Goal: Task Accomplishment & Management: Manage account settings

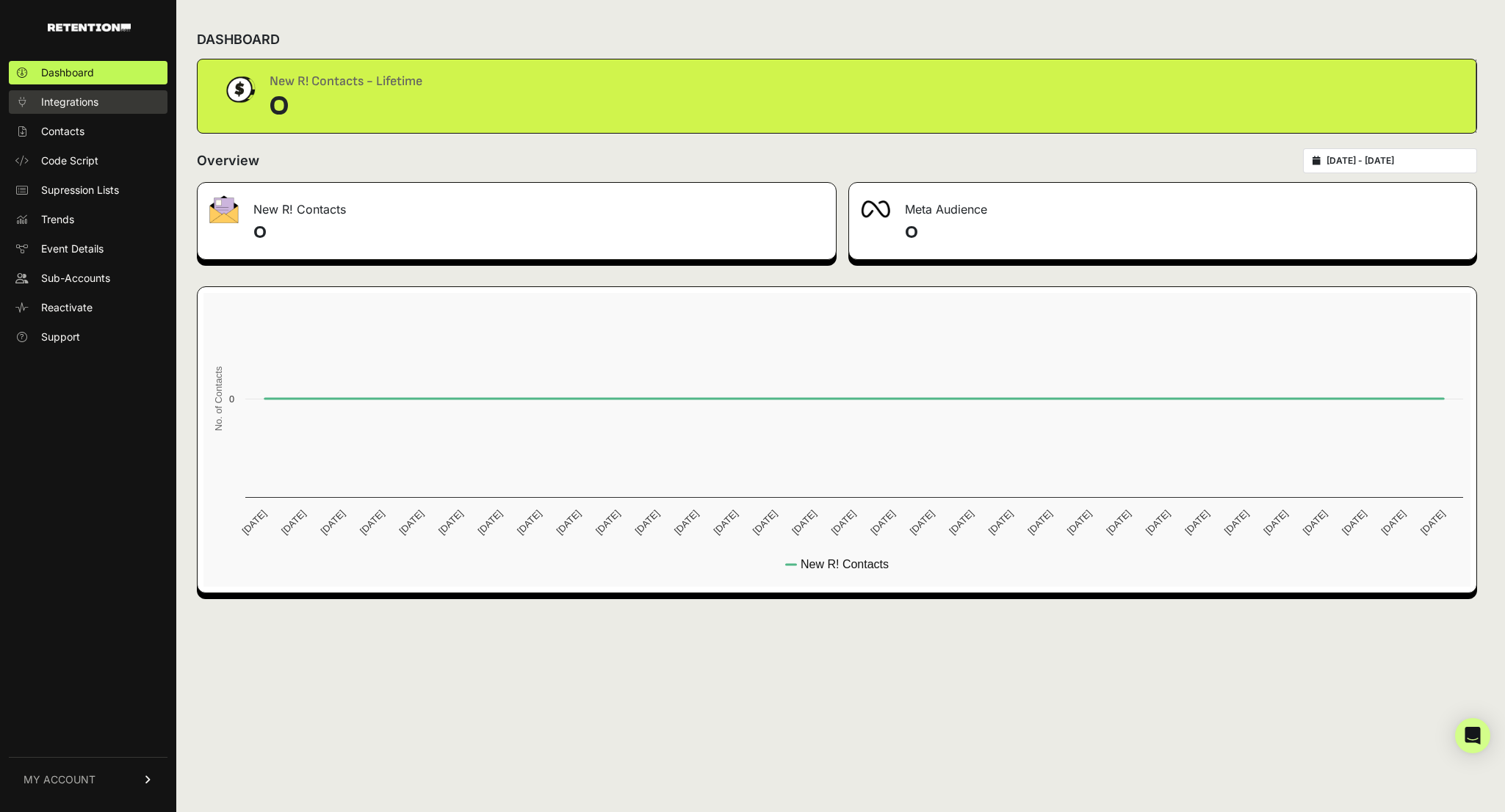
click at [96, 99] on span "Integrations" at bounding box center [69, 101] width 58 height 15
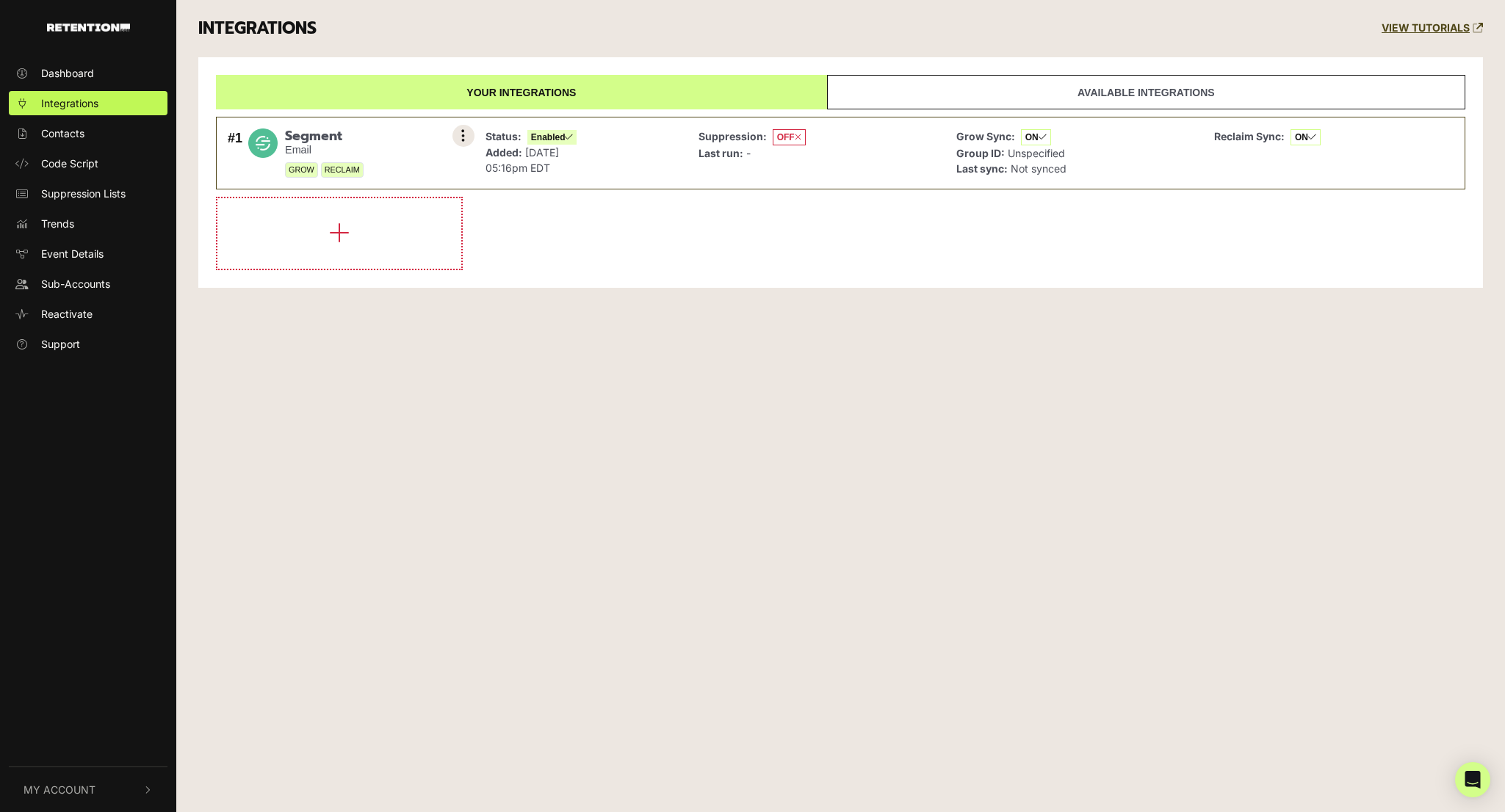
click at [459, 132] on button at bounding box center [464, 136] width 22 height 22
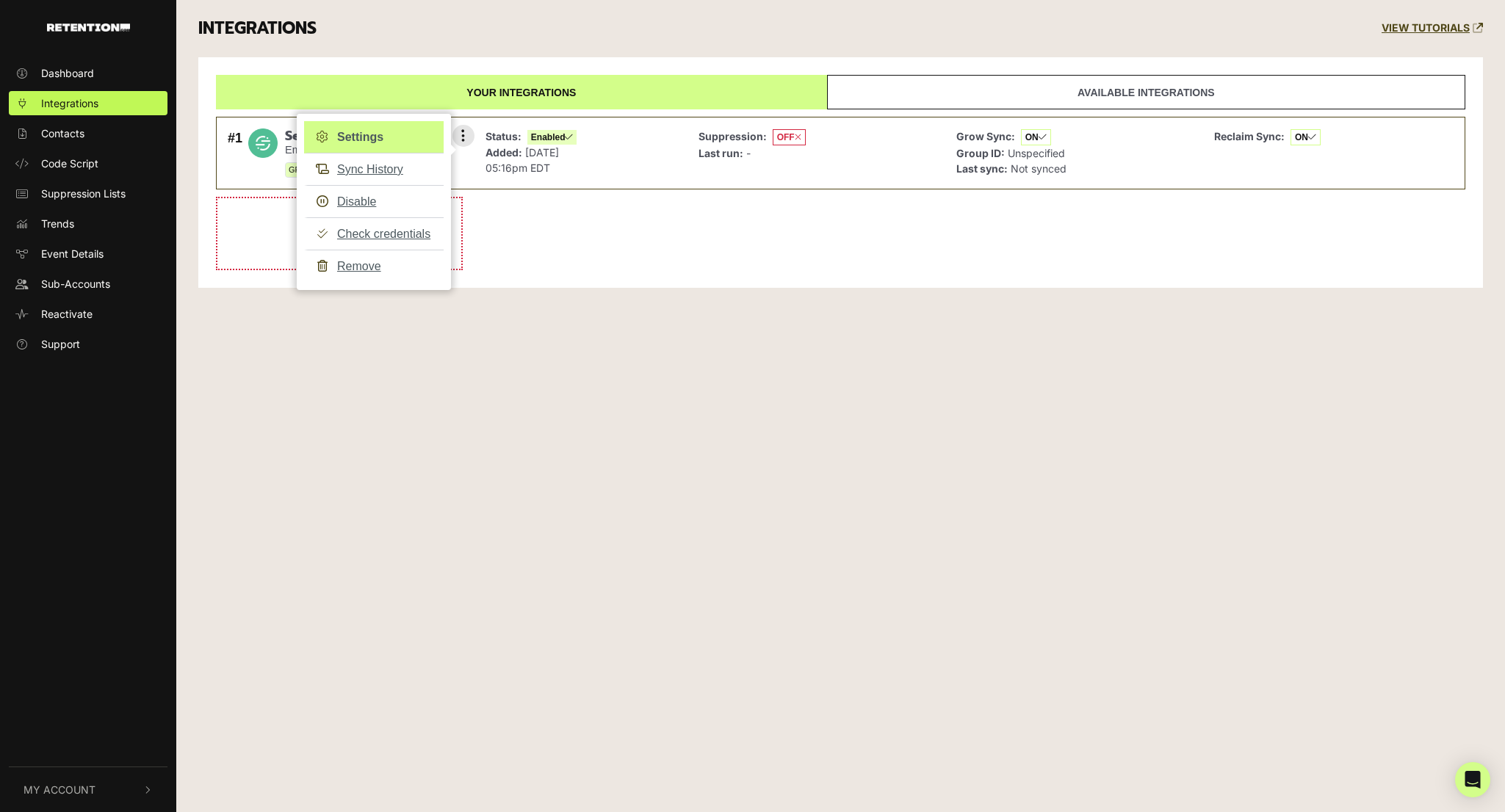
click at [371, 137] on link "Settings" at bounding box center [373, 137] width 140 height 33
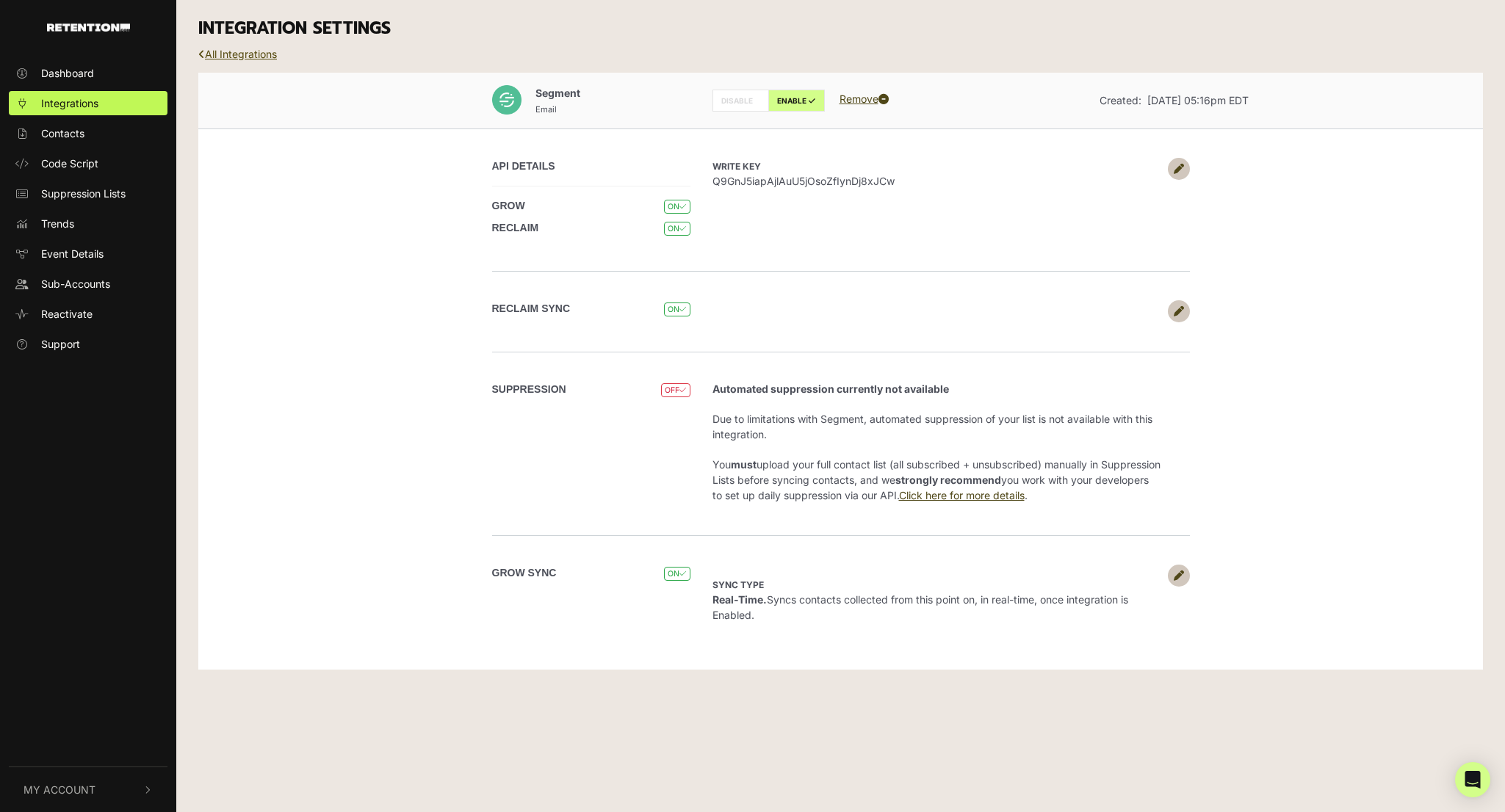
click at [217, 52] on link "All Integrations" at bounding box center [237, 54] width 78 height 13
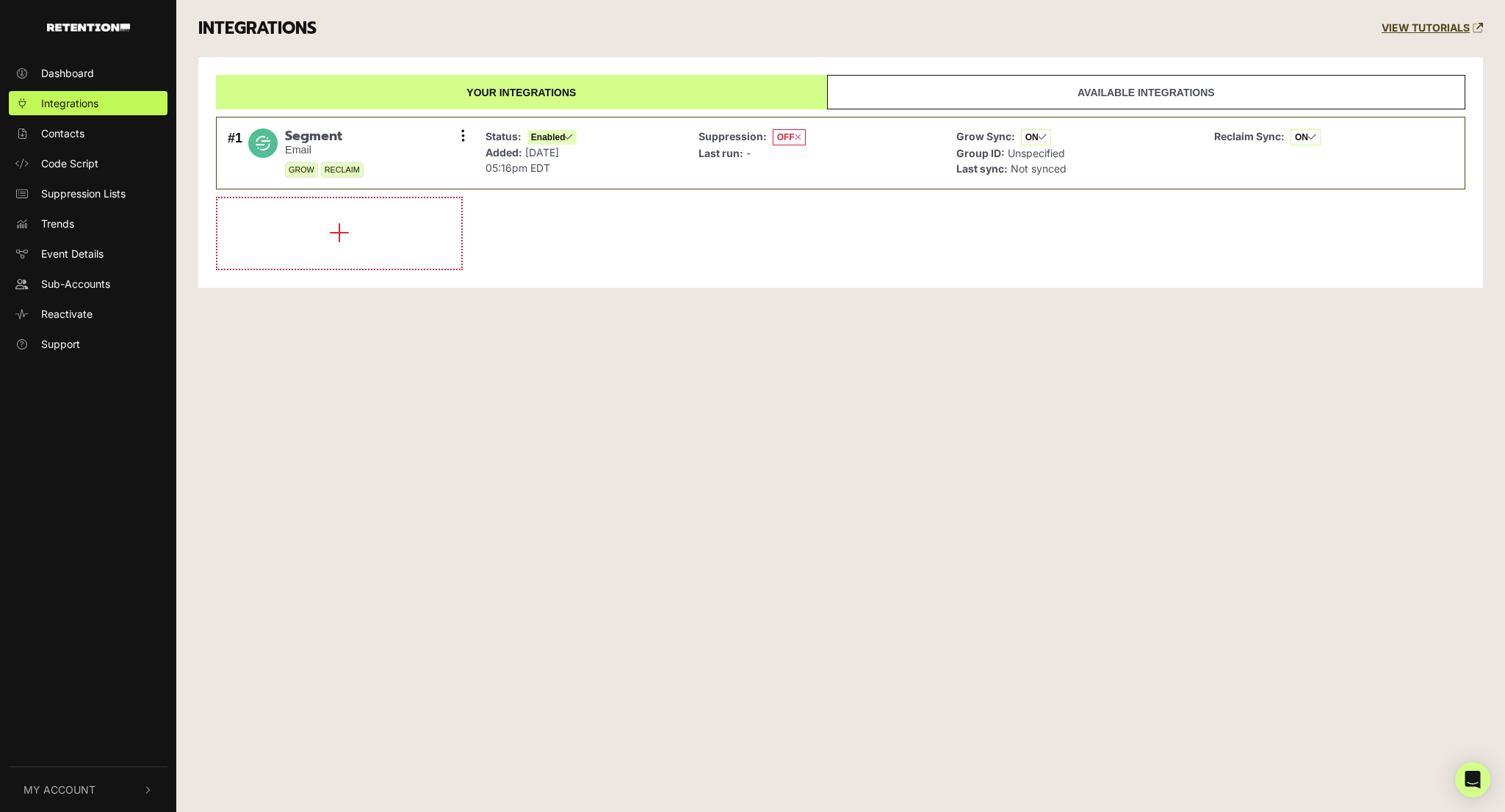
click at [883, 89] on link "Available integrations" at bounding box center [1146, 91] width 638 height 35
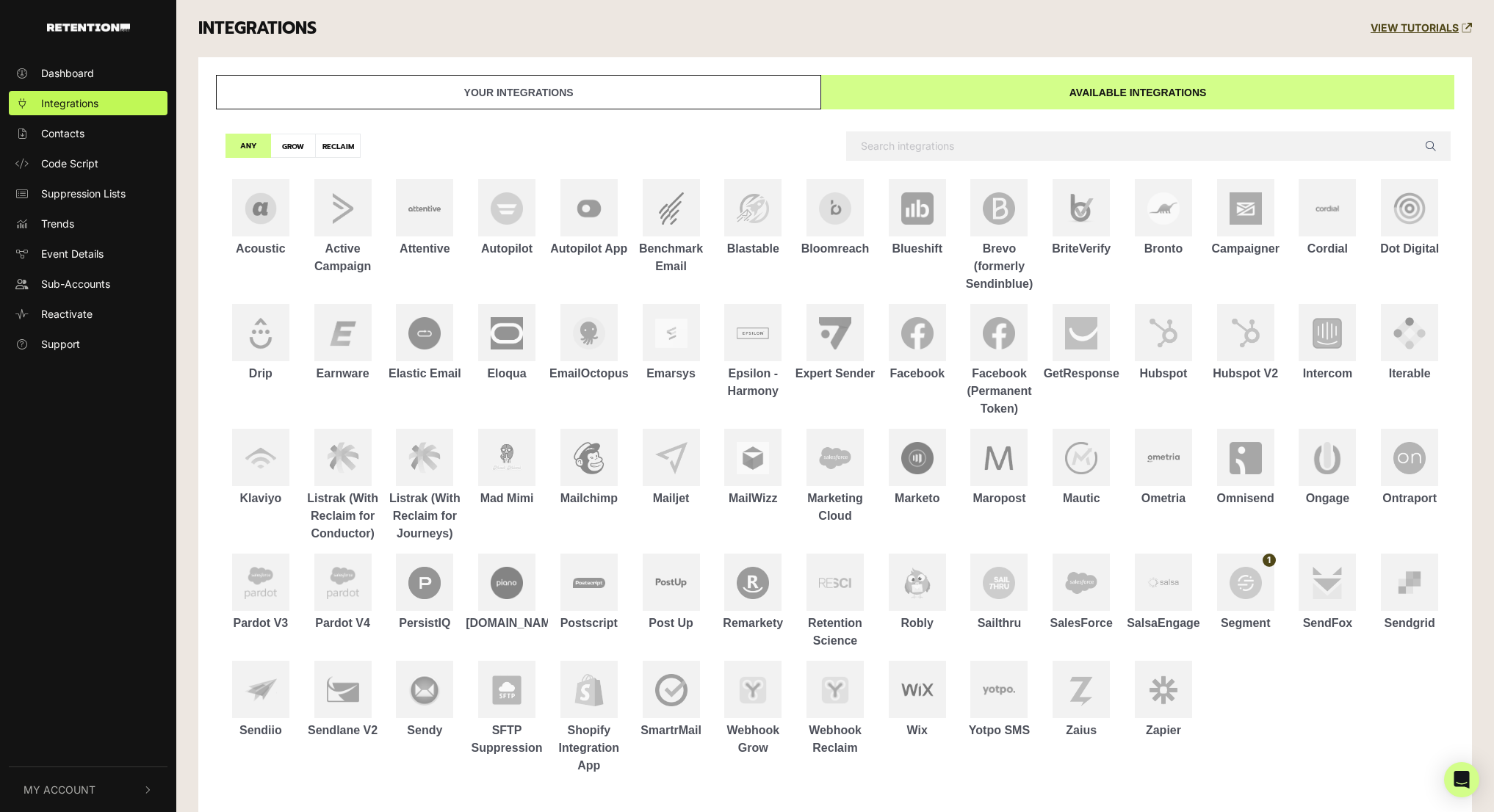
click at [687, 100] on link "Your integrations" at bounding box center [518, 91] width 606 height 35
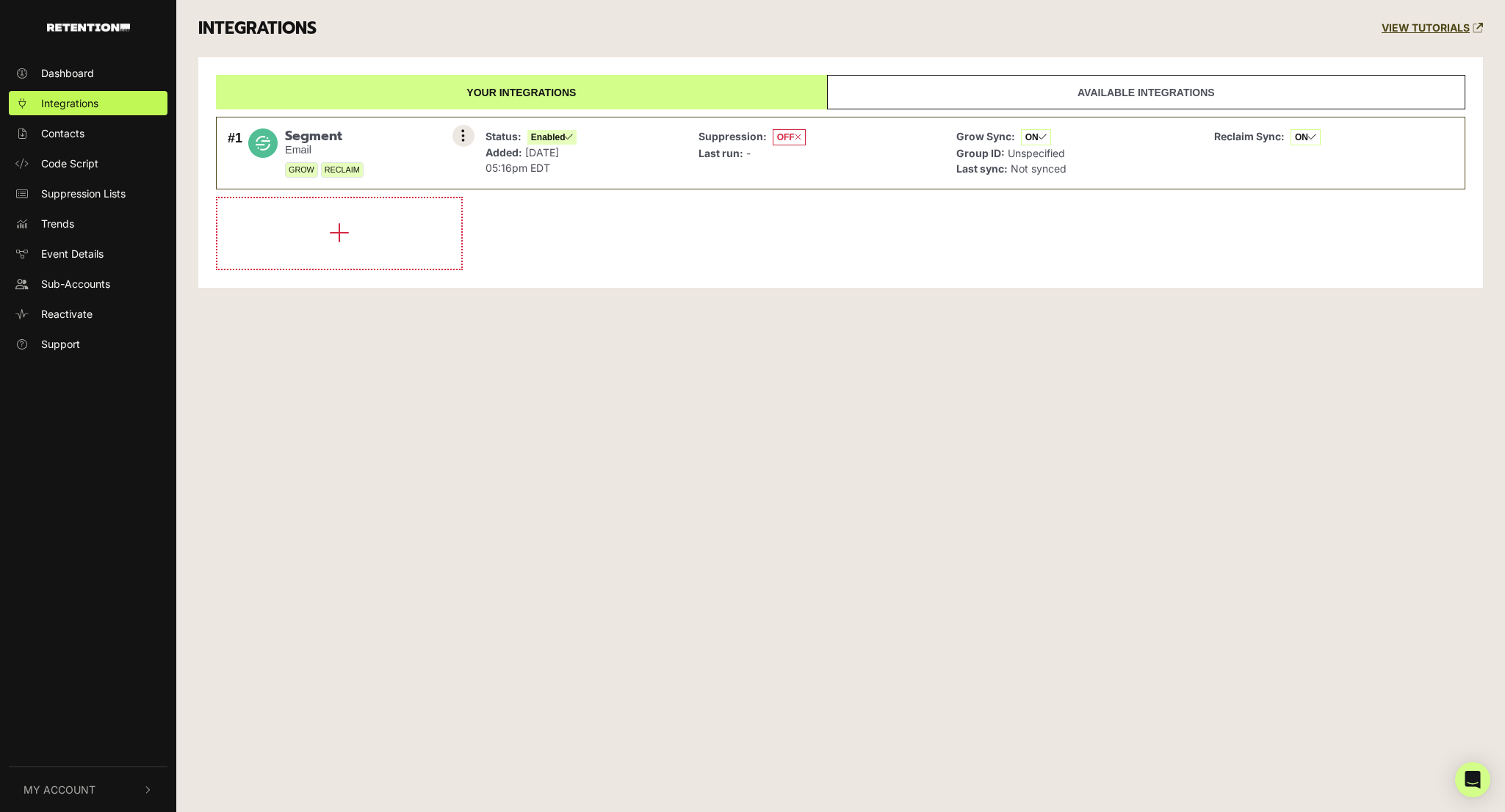
click at [465, 139] on icon at bounding box center [464, 135] width 4 height 15
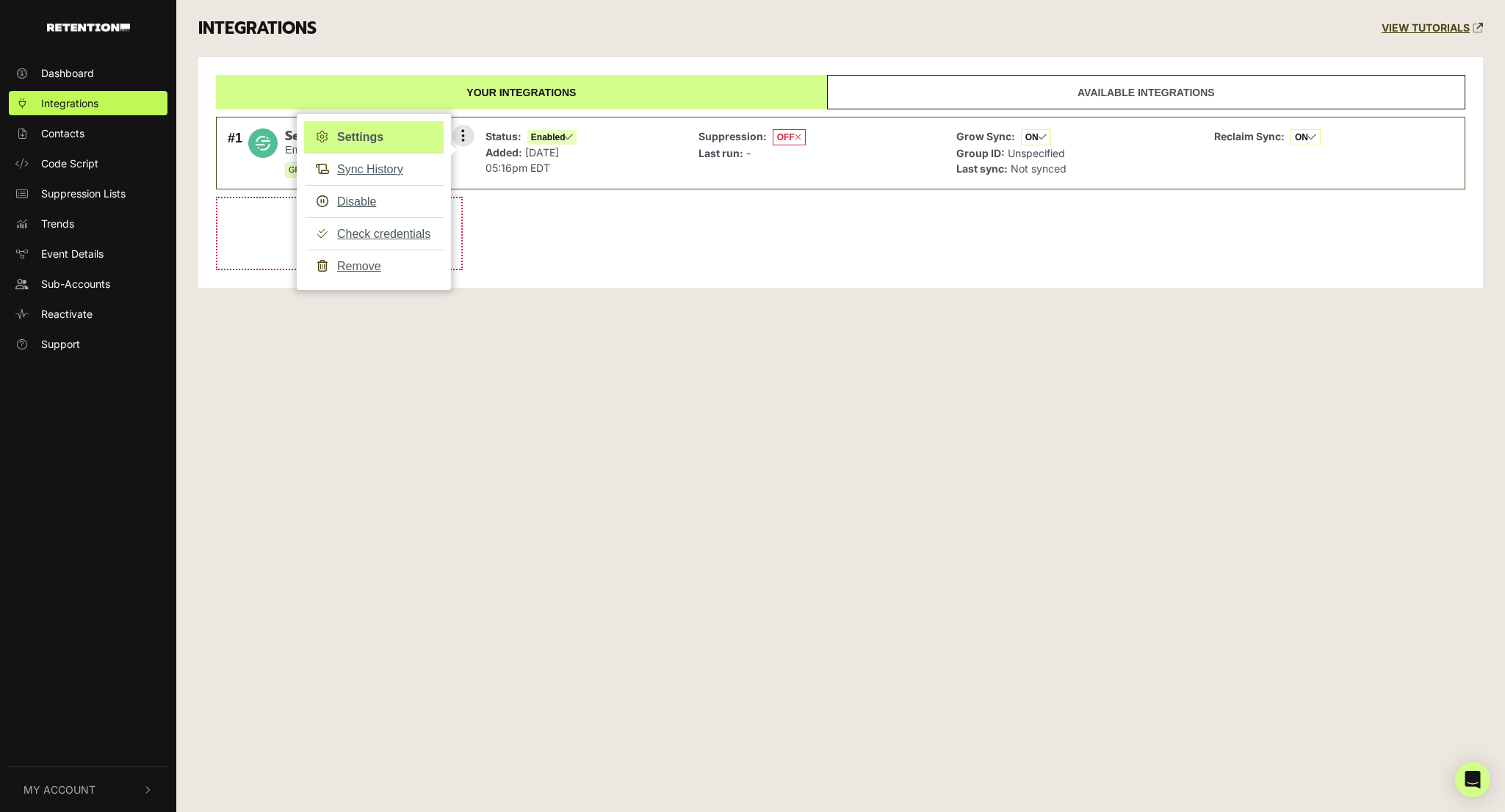
click at [356, 134] on link "Settings" at bounding box center [373, 137] width 140 height 33
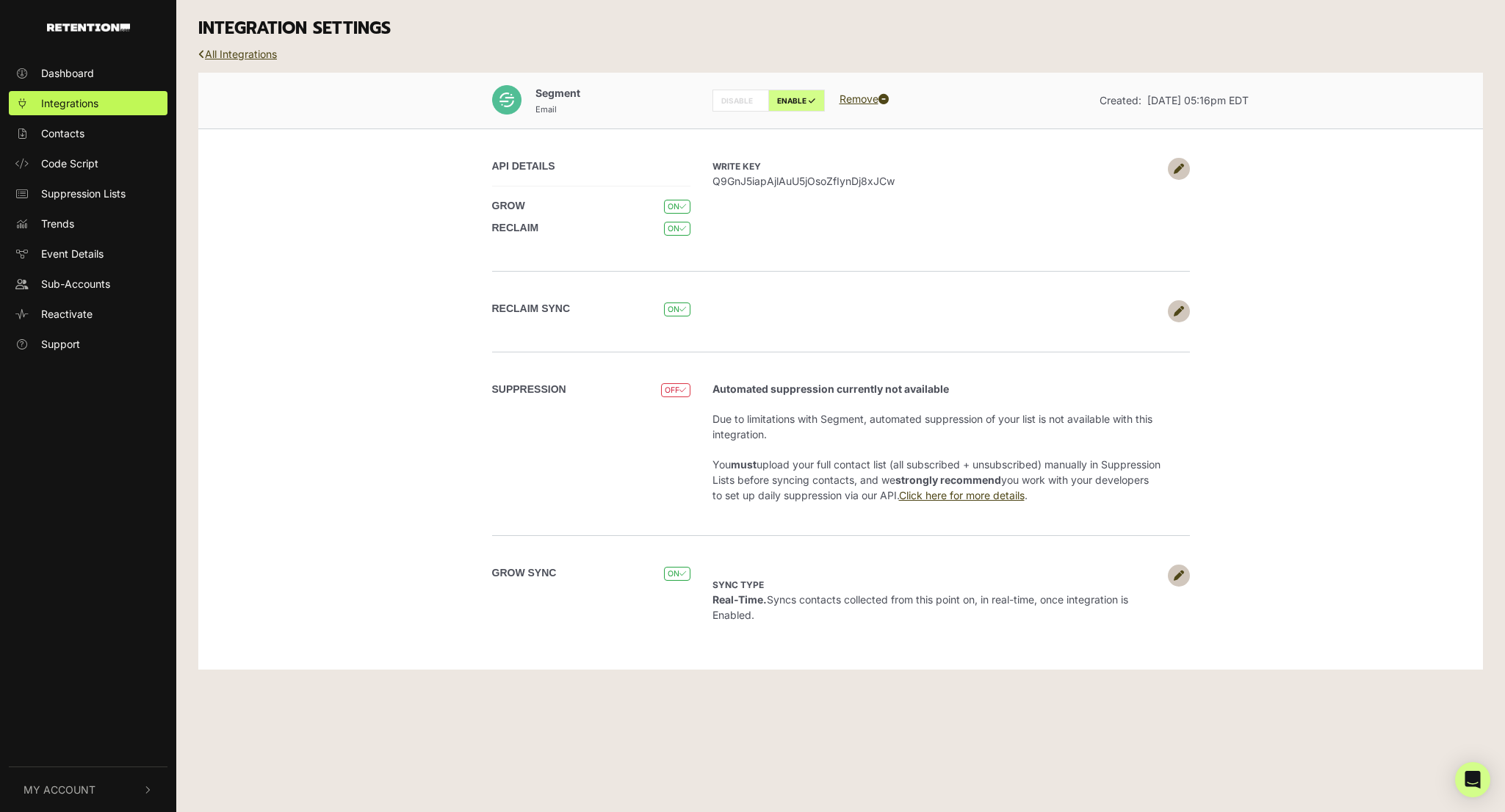
click at [442, 226] on div "API DETAILS GROW ON RECLAIM ON Write Key Q9GnJ5iapAjlAuU5jOsoZfIynDj8xJCw" at bounding box center [840, 200] width 837 height 143
